Goal: Entertainment & Leisure: Consume media (video, audio)

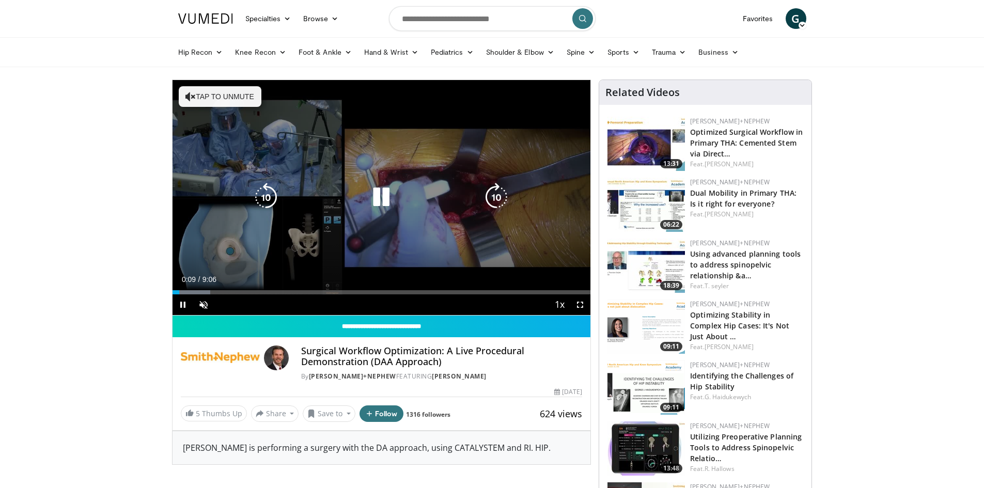
click at [193, 97] on icon "Video Player" at bounding box center [190, 96] width 10 height 10
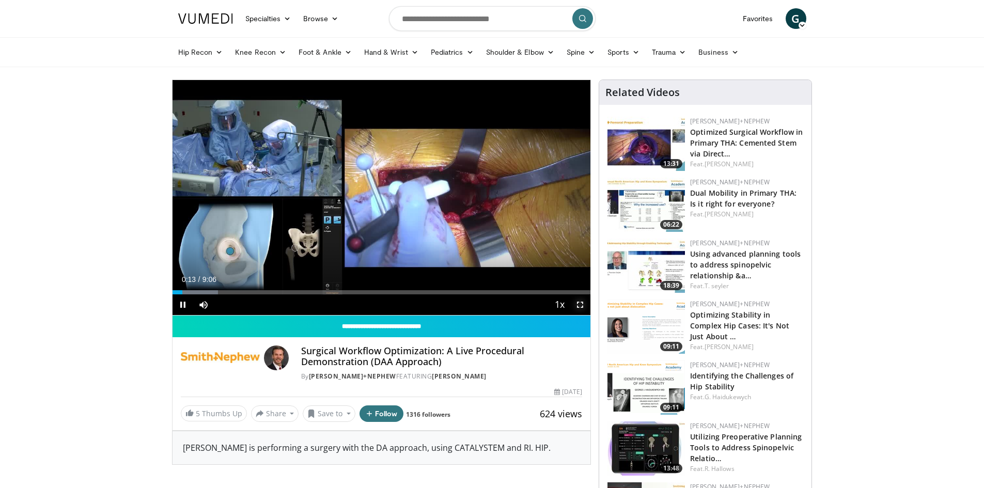
click at [581, 305] on span "Video Player" at bounding box center [580, 305] width 21 height 21
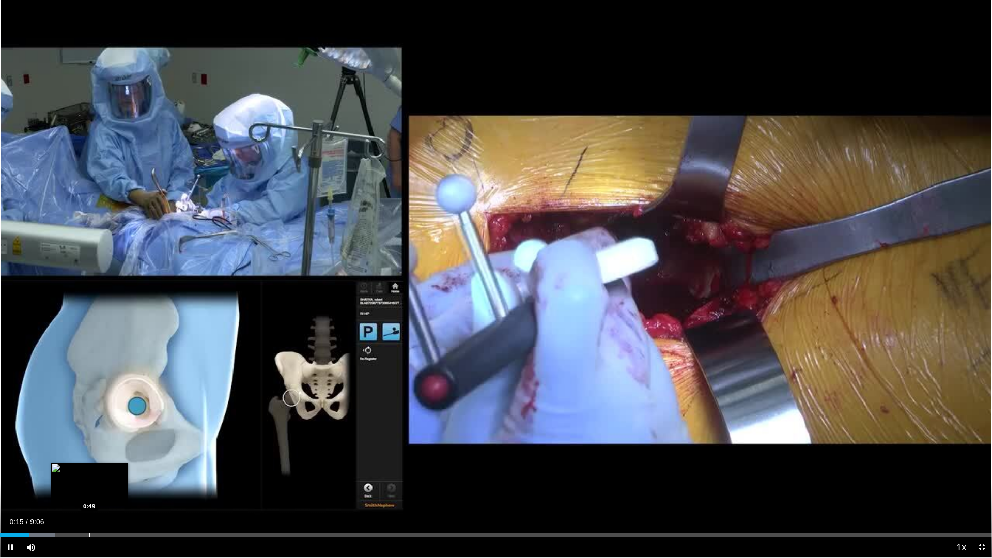
click at [89, 488] on div "Progress Bar" at bounding box center [89, 535] width 1 height 4
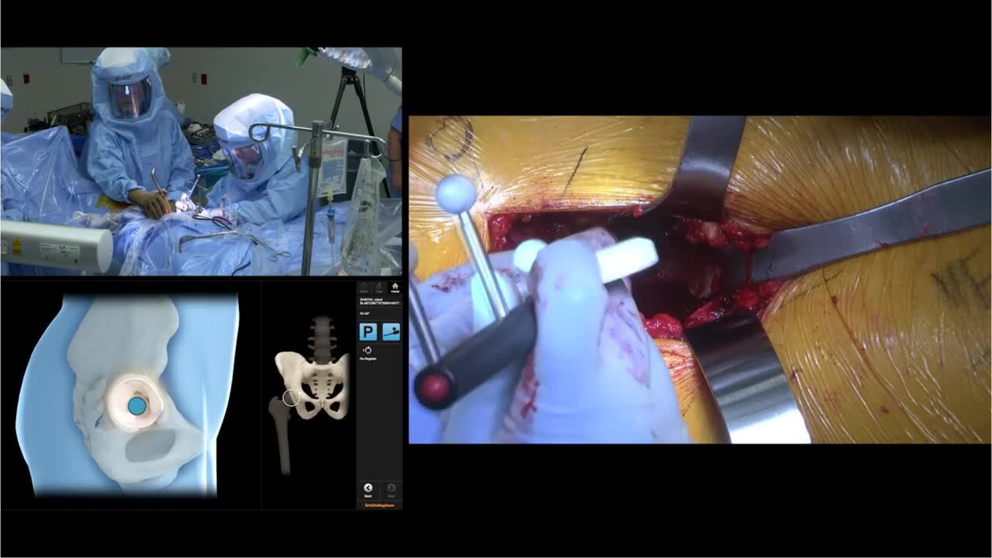
click at [131, 488] on video-js "**********" at bounding box center [496, 279] width 992 height 558
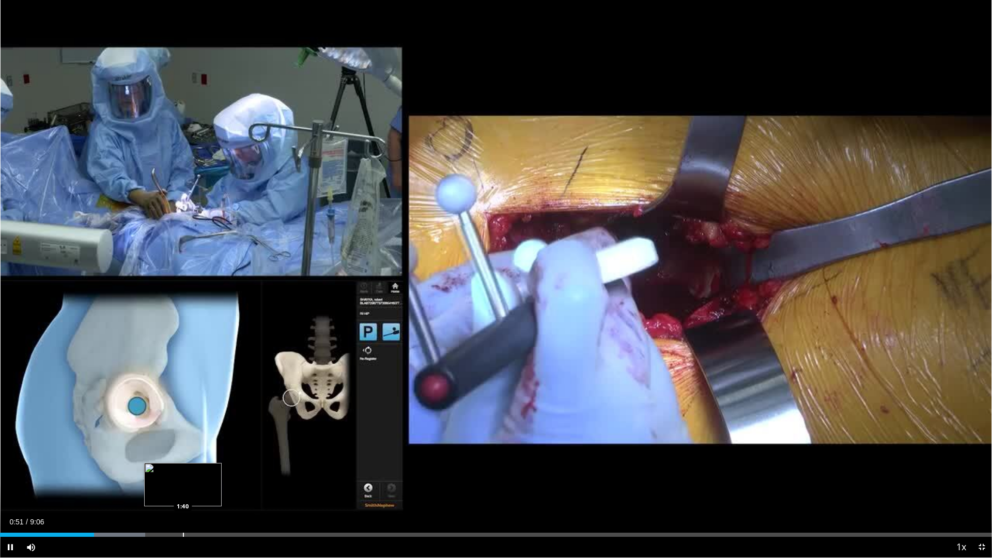
click at [183, 488] on div "Progress Bar" at bounding box center [183, 535] width 1 height 4
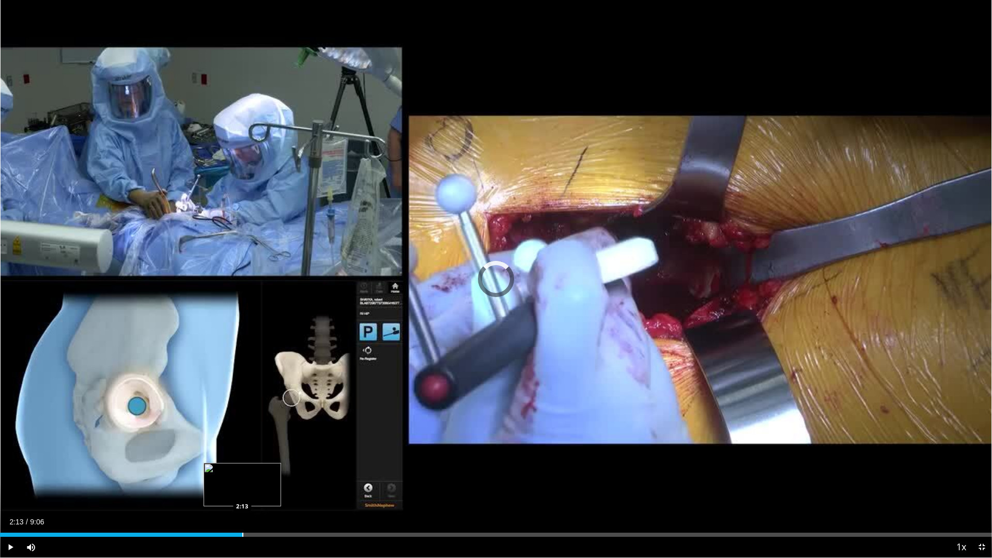
click at [242, 488] on div "Progress Bar" at bounding box center [242, 535] width 1 height 4
click at [324, 488] on div "Progress Bar" at bounding box center [324, 535] width 1 height 4
click at [358, 488] on div "Progress Bar" at bounding box center [358, 535] width 1 height 4
click at [383, 488] on div "Progress Bar" at bounding box center [383, 535] width 1 height 4
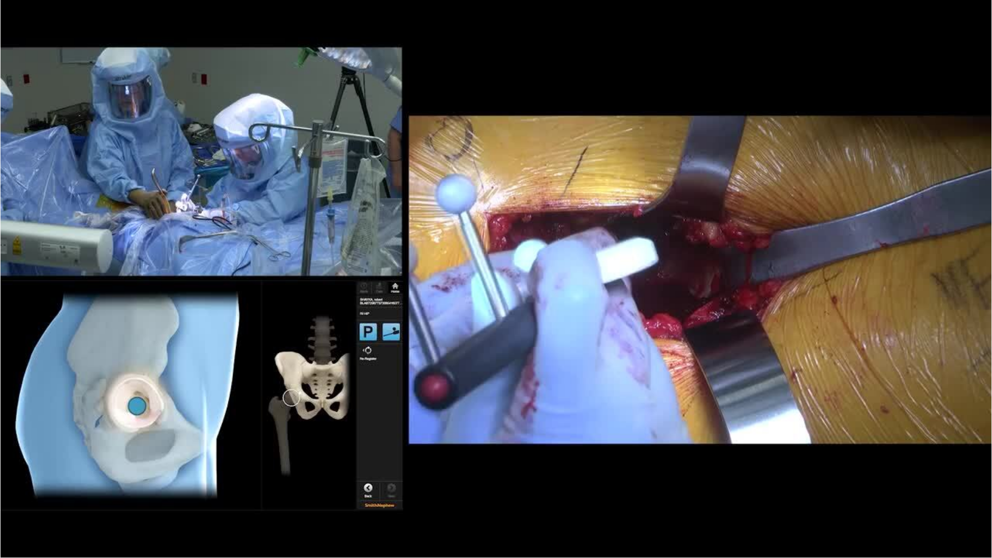
click at [405, 488] on div "10 seconds Tap to unmute" at bounding box center [496, 278] width 992 height 557
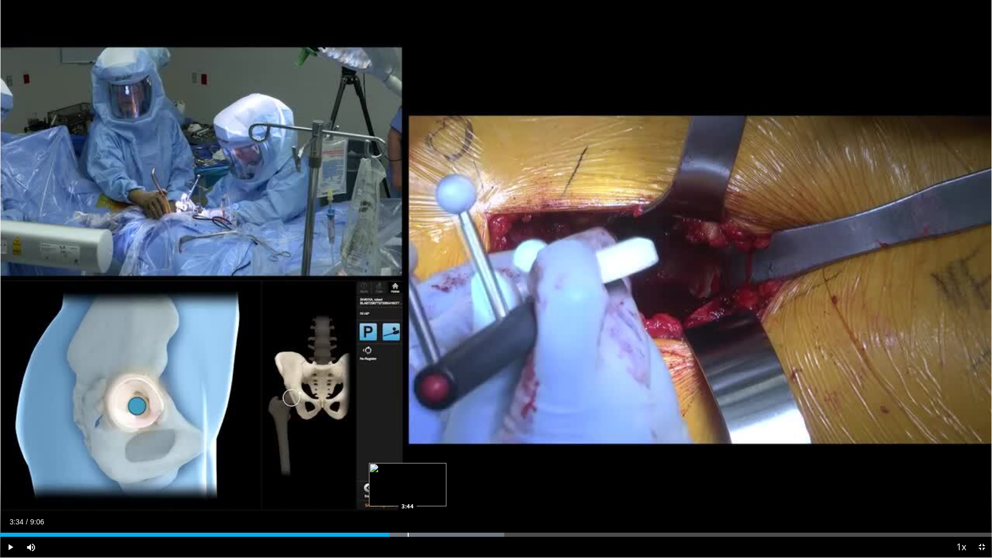
click at [408, 488] on div "Progress Bar" at bounding box center [408, 535] width 1 height 4
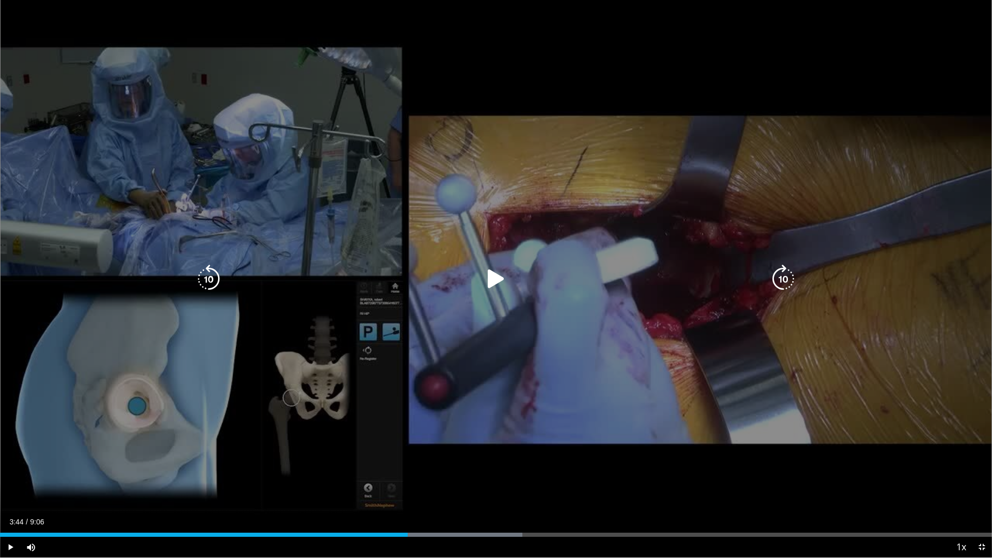
click at [492, 275] on icon "Video Player" at bounding box center [496, 279] width 29 height 29
click at [783, 277] on icon "Video Player" at bounding box center [783, 279] width 29 height 29
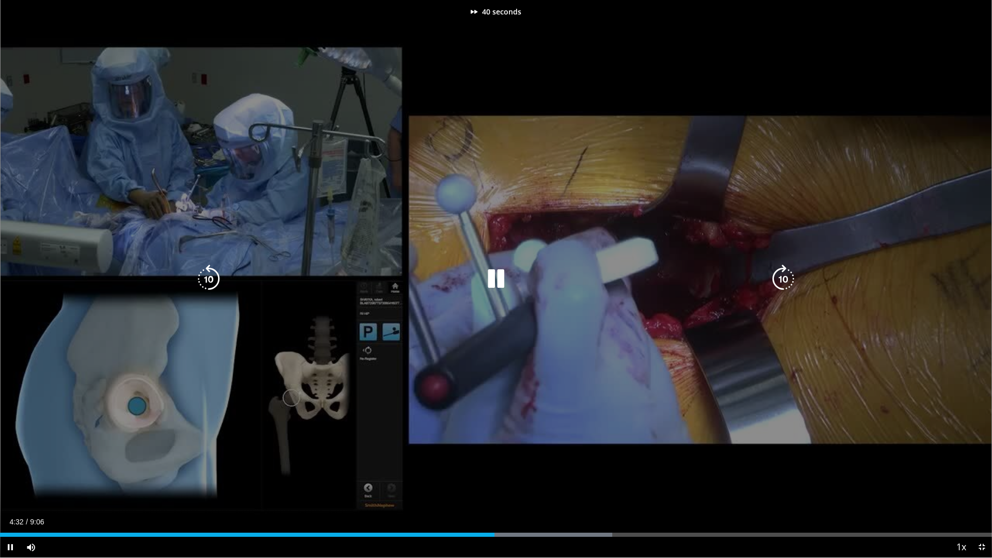
click at [783, 277] on icon "Video Player" at bounding box center [783, 279] width 29 height 29
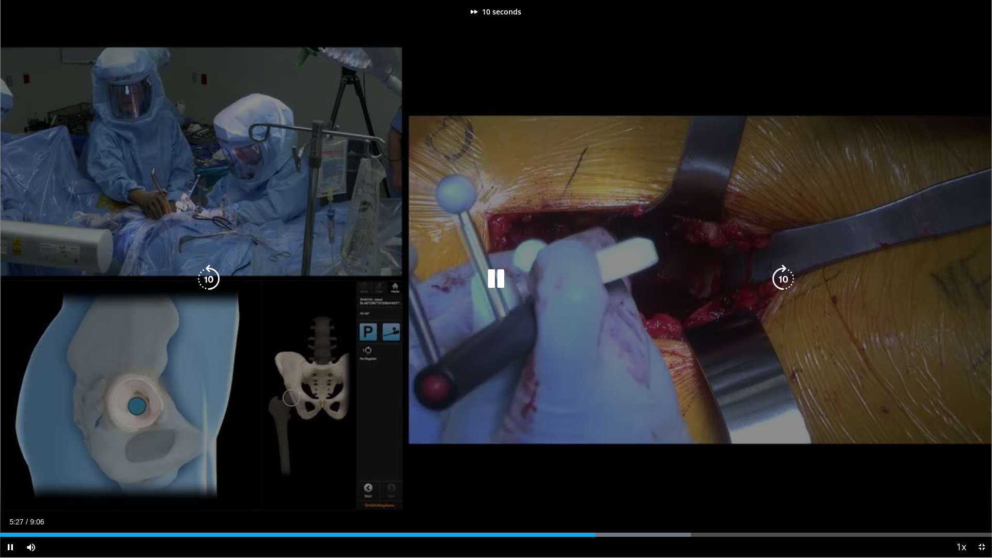
click at [783, 277] on icon "Video Player" at bounding box center [783, 279] width 29 height 29
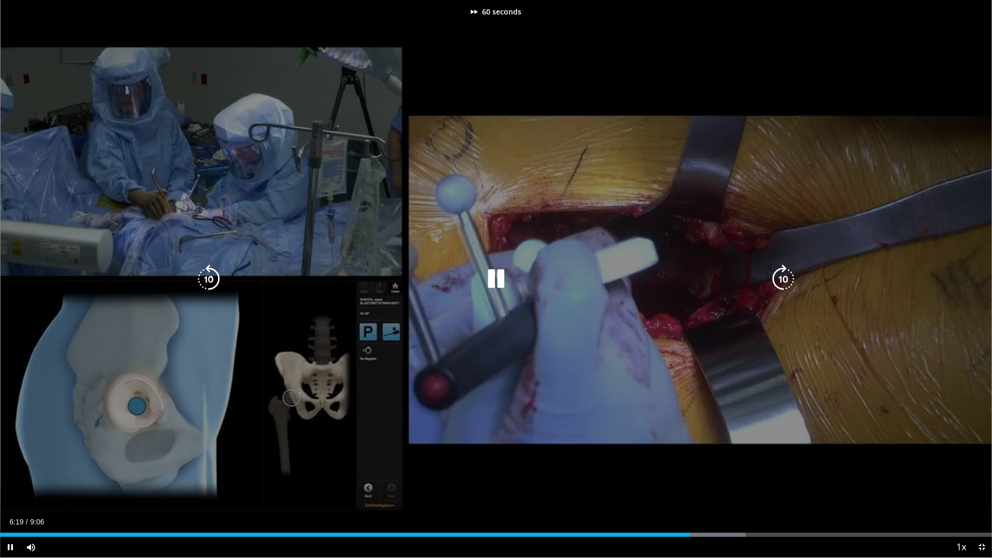
click at [783, 277] on icon "Video Player" at bounding box center [783, 279] width 29 height 29
click at [210, 277] on icon "Video Player" at bounding box center [208, 279] width 29 height 29
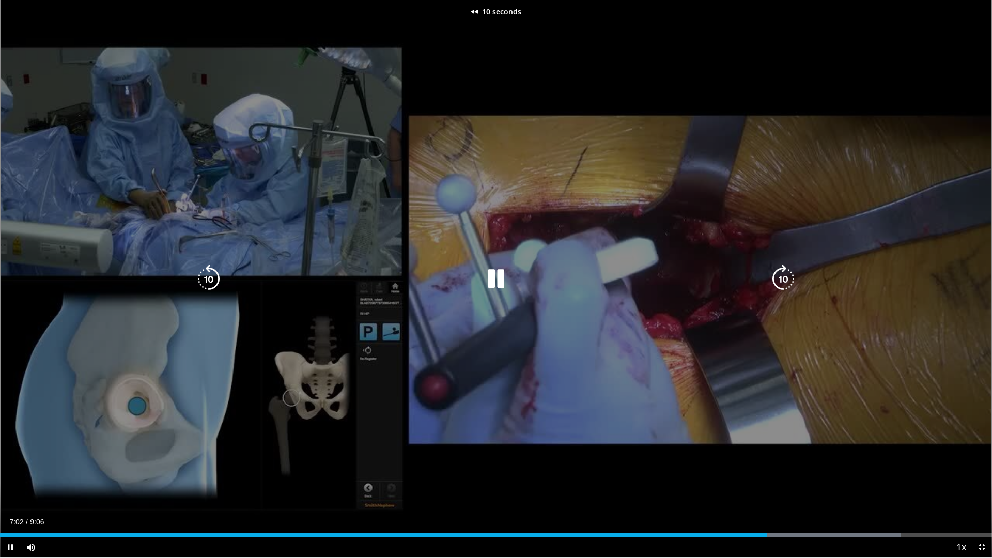
click at [210, 277] on icon "Video Player" at bounding box center [208, 279] width 29 height 29
